Goal: Task Accomplishment & Management: Manage account settings

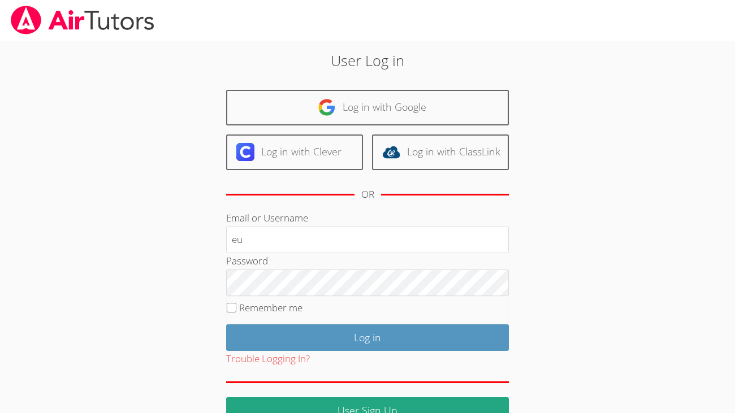
type input "e"
click at [215, 212] on div "User Log in Log in with Google Log in with Clever Log in with ClassLink OR Emai…" at bounding box center [367, 237] width 397 height 374
click at [234, 305] on input "Remember me" at bounding box center [232, 308] width 10 height 10
click at [229, 304] on input "Remember me" at bounding box center [232, 308] width 10 height 10
checkbox input "false"
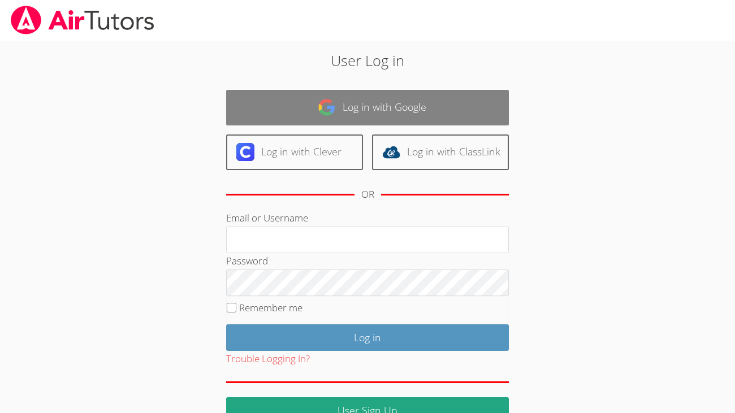
click at [345, 110] on link "Log in with Google" at bounding box center [367, 108] width 283 height 36
